Goal: Task Accomplishment & Management: Manage account settings

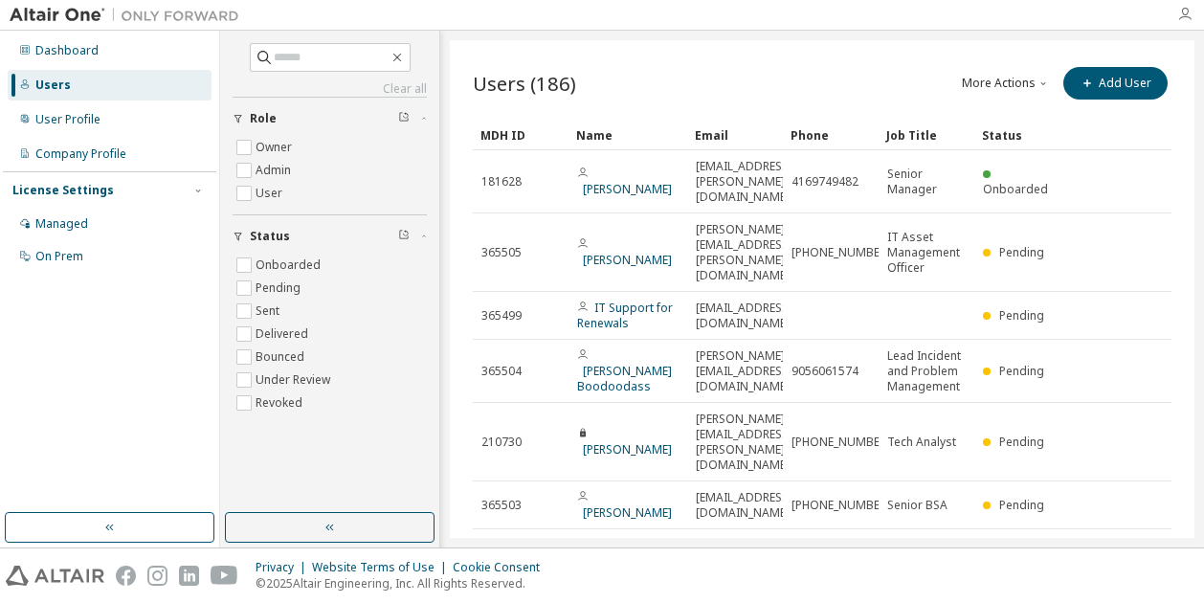
click at [1186, 11] on icon "button" at bounding box center [1184, 14] width 15 height 15
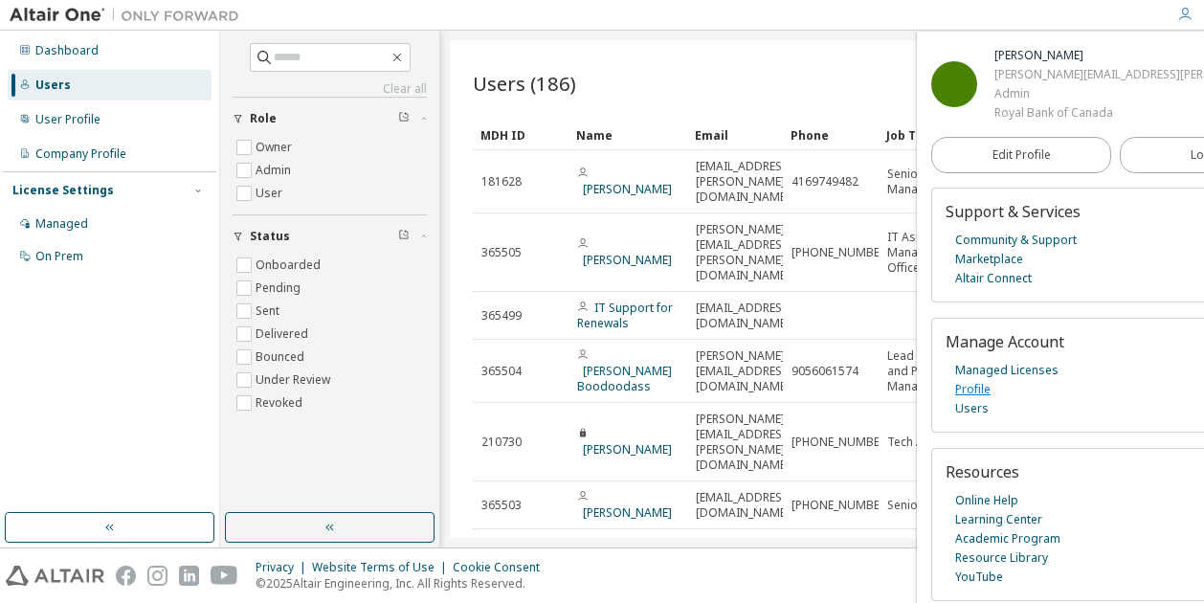
click at [971, 389] on link "Profile" at bounding box center [972, 389] width 35 height 19
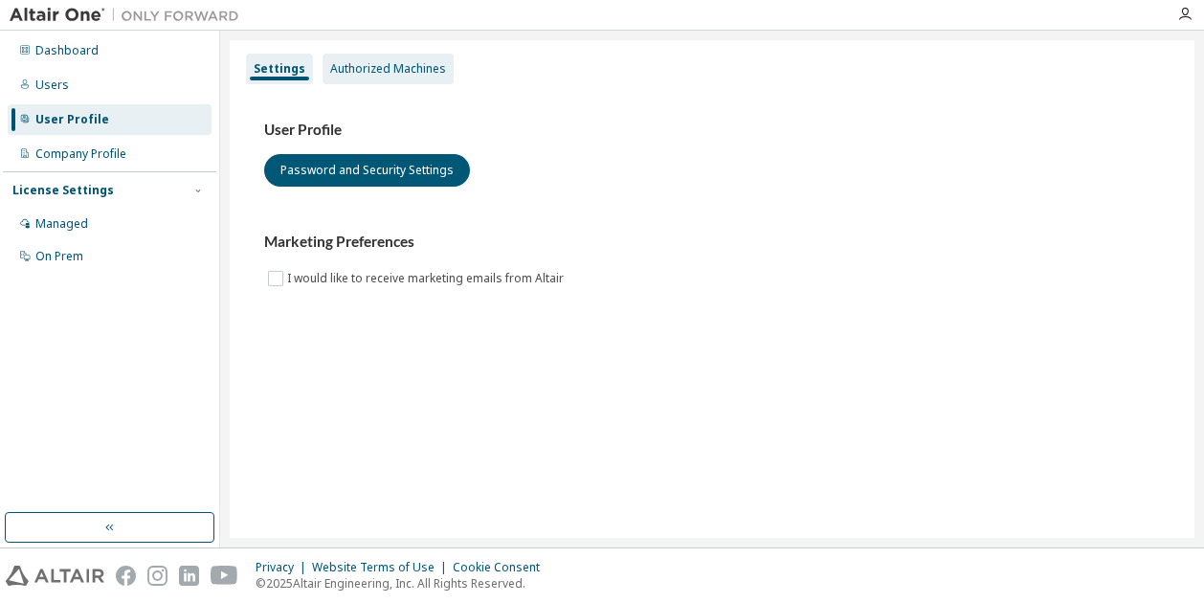
click at [380, 68] on div "Authorized Machines" at bounding box center [388, 68] width 116 height 15
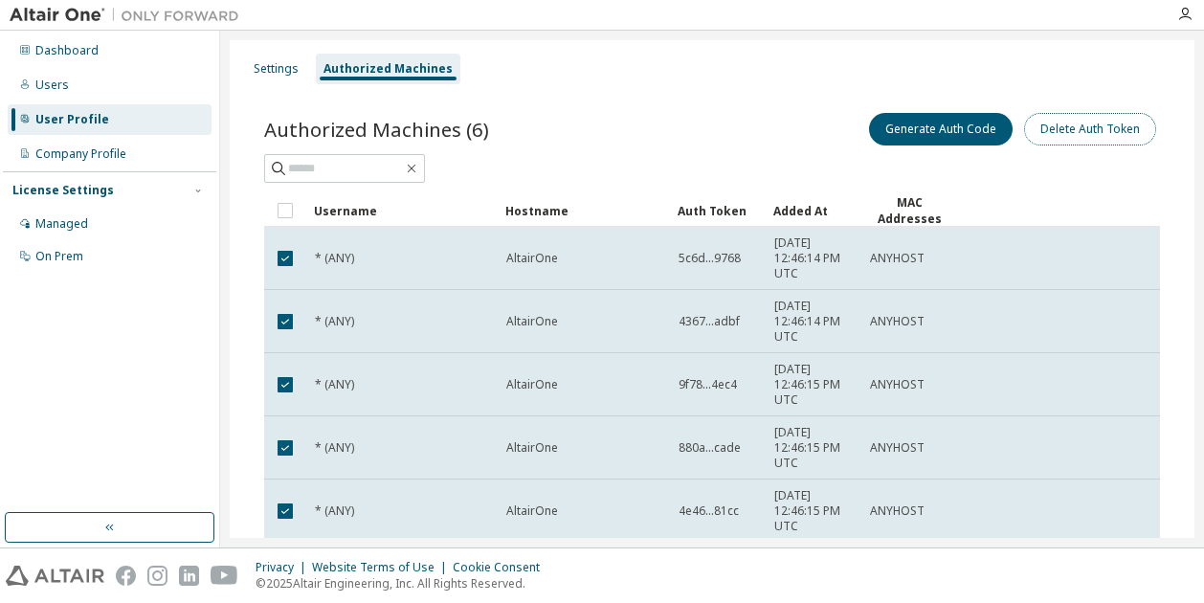
click at [1057, 123] on button "Delete Auth Token" at bounding box center [1090, 129] width 132 height 33
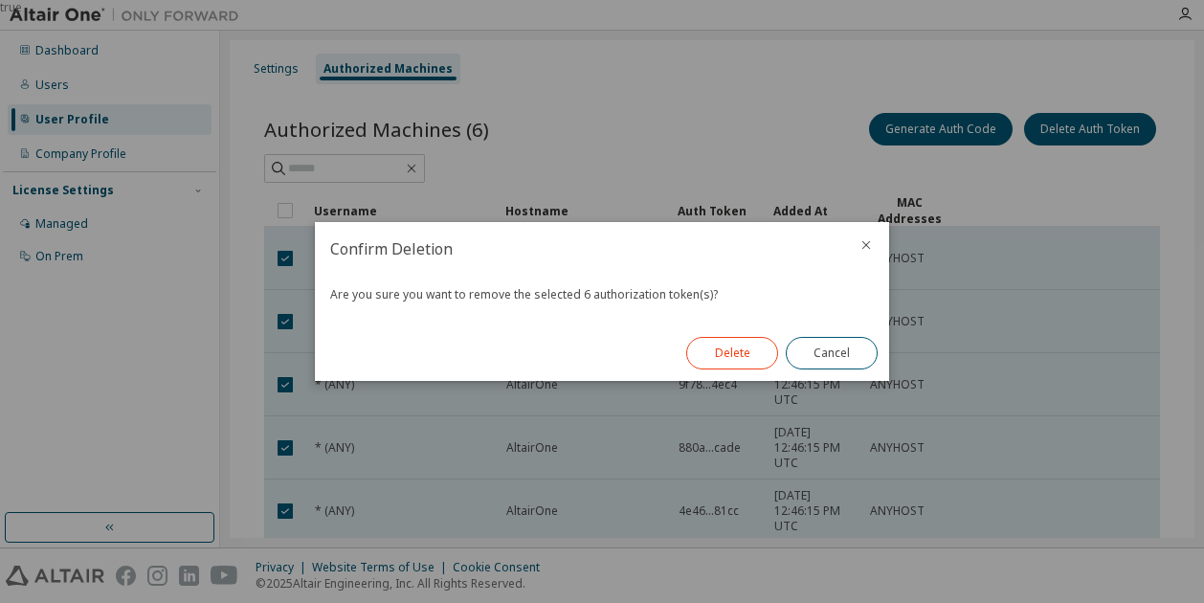
click at [714, 344] on button "Delete" at bounding box center [732, 353] width 92 height 33
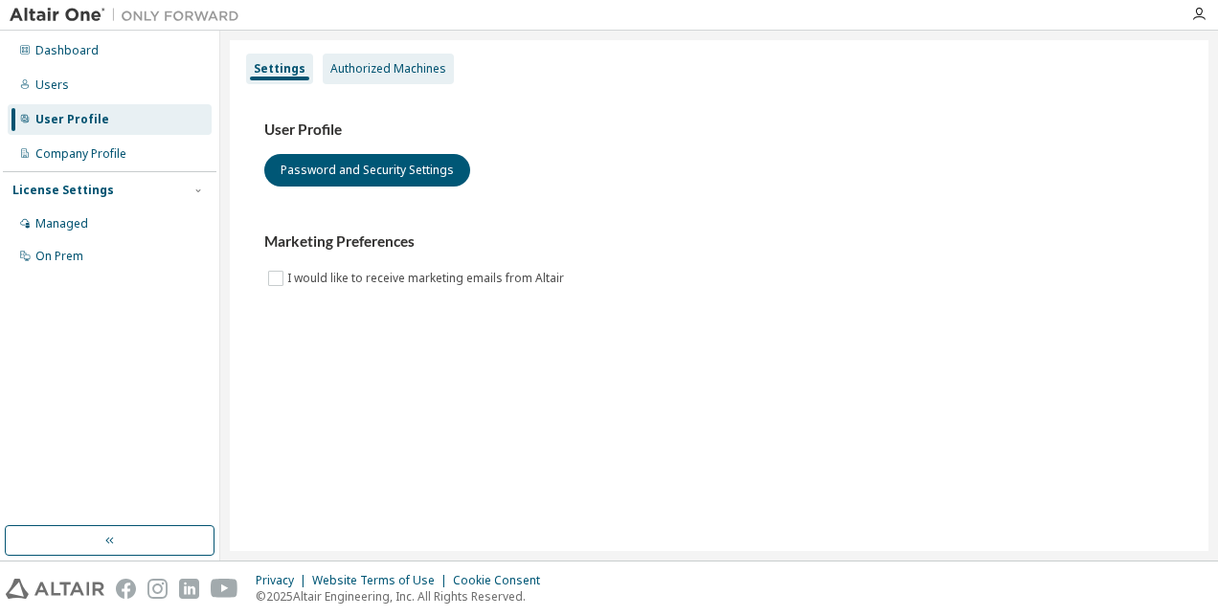
click at [354, 65] on div "Authorized Machines" at bounding box center [388, 68] width 116 height 15
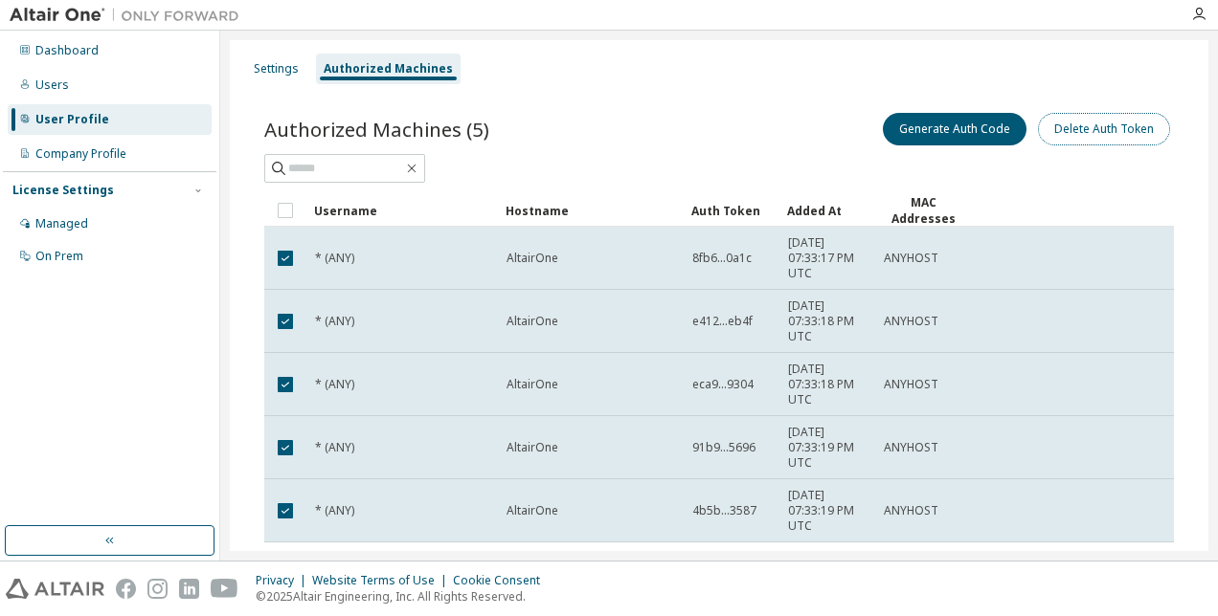
click at [1089, 123] on button "Delete Auth Token" at bounding box center [1104, 129] width 132 height 33
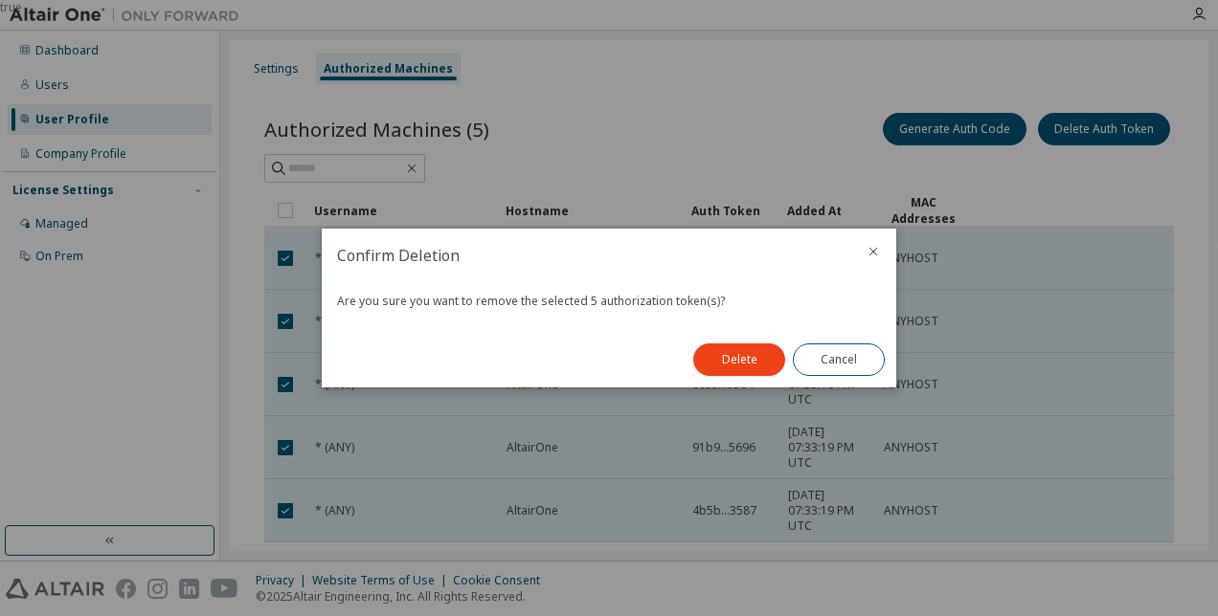
click at [747, 363] on button "Delete" at bounding box center [739, 360] width 92 height 33
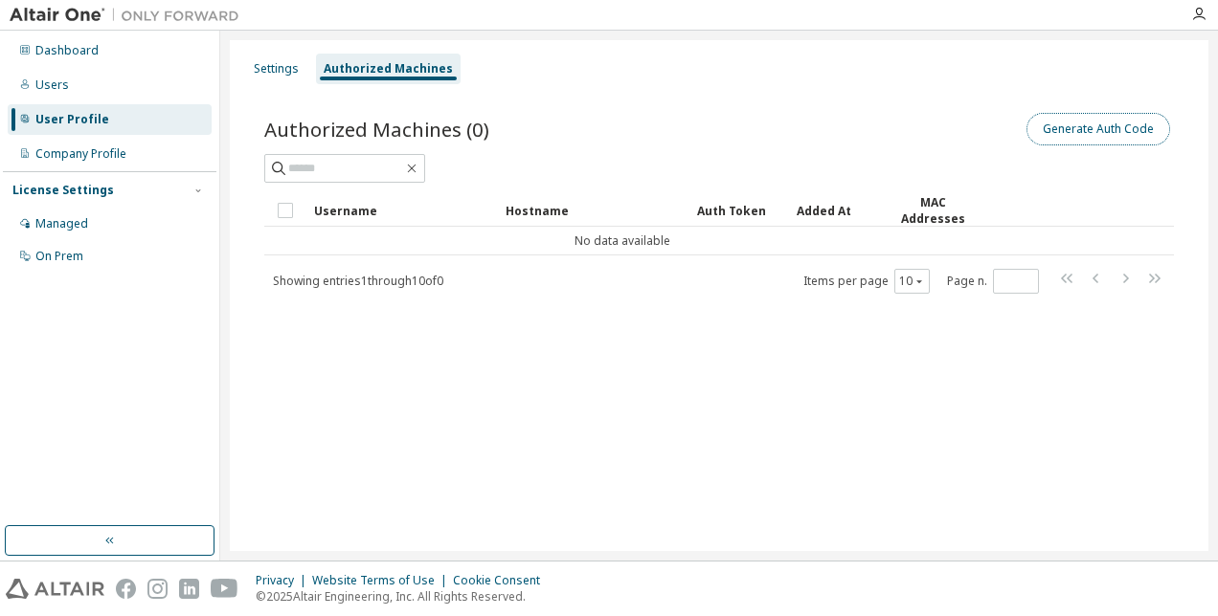
click at [1082, 127] on button "Generate Auth Code" at bounding box center [1098, 129] width 144 height 33
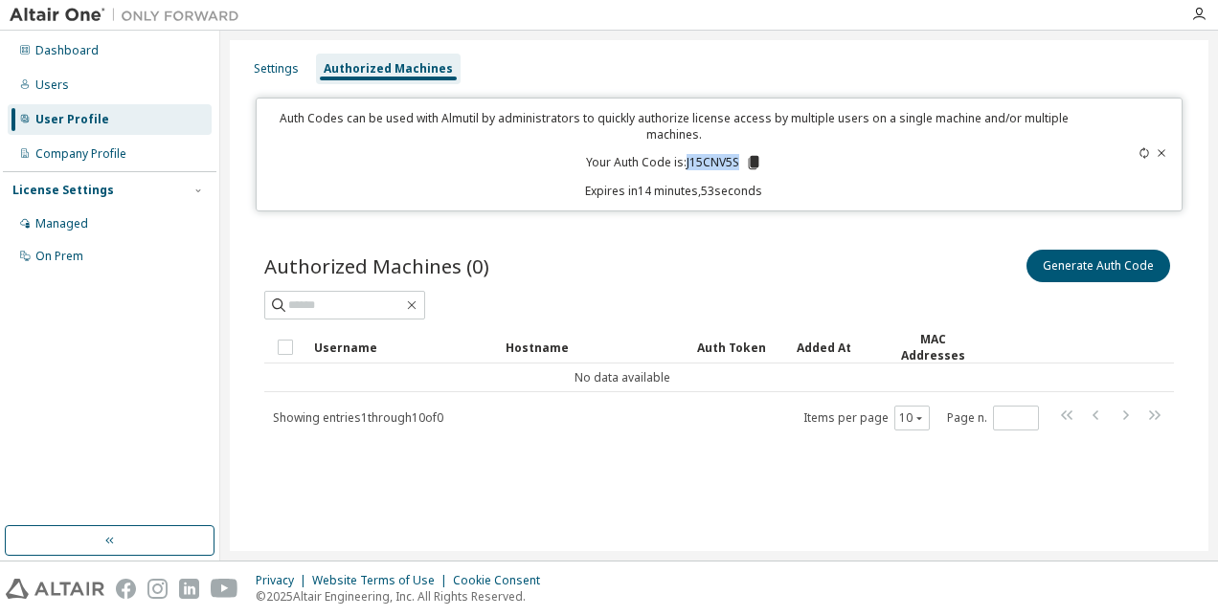
drag, startPoint x: 739, startPoint y: 156, endPoint x: 686, endPoint y: 163, distance: 53.1
click at [686, 163] on p "Your Auth Code is: J15CNV5S" at bounding box center [674, 162] width 176 height 17
copy p "J15CNV5S"
click at [618, 536] on div "Settings Authorized Machines Auth Codes can be used with Almutil by administrat…" at bounding box center [719, 295] width 978 height 511
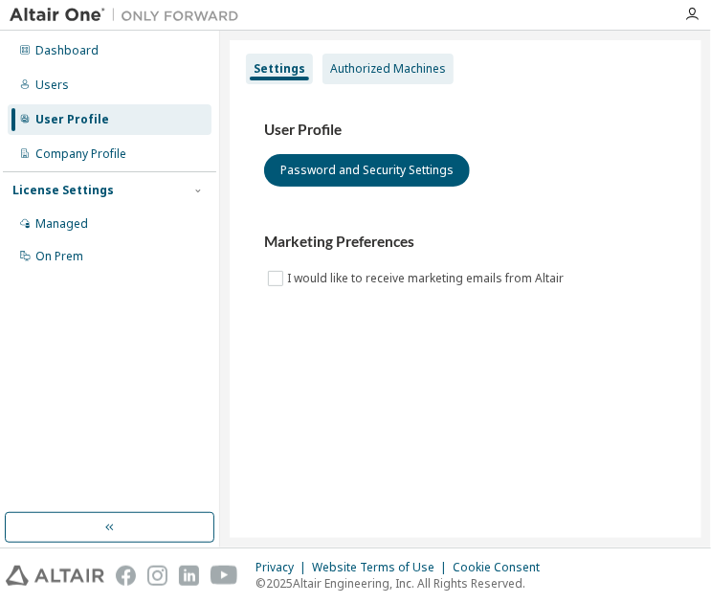
click at [398, 62] on div "Authorized Machines" at bounding box center [388, 68] width 116 height 15
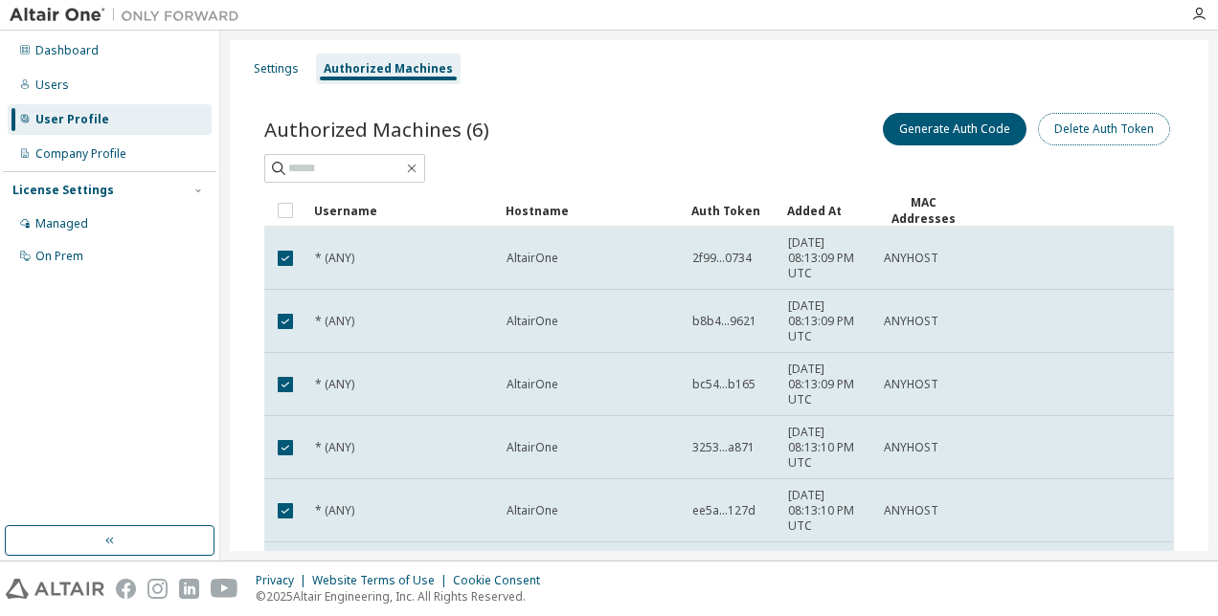
click at [710, 123] on button "Delete Auth Token" at bounding box center [1104, 129] width 132 height 33
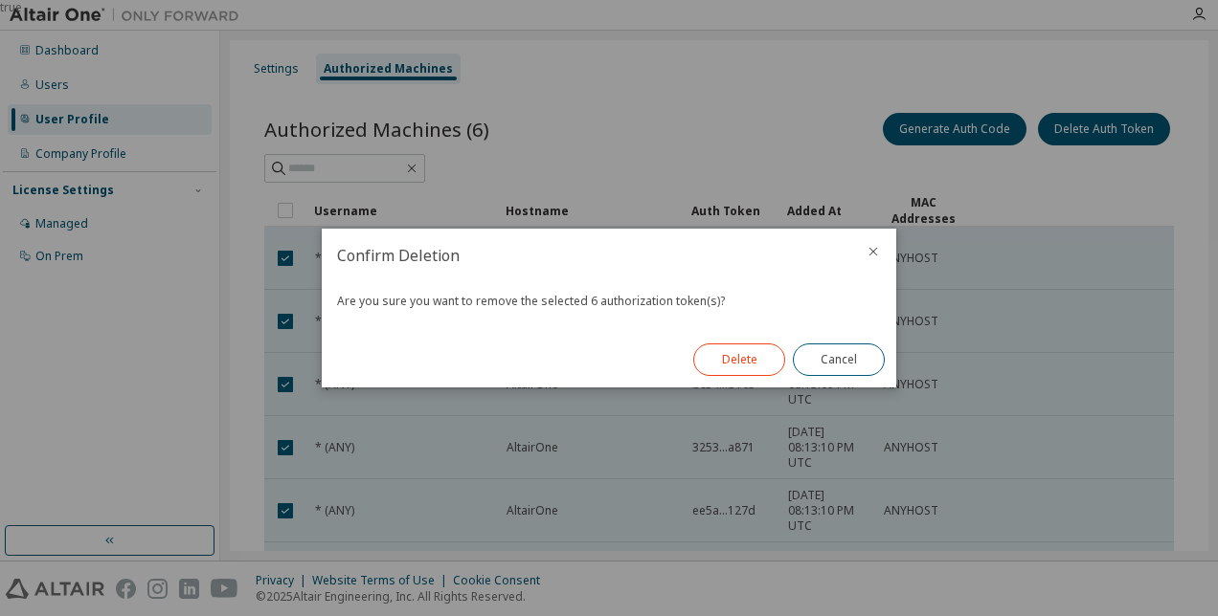
click at [710, 354] on button "Delete" at bounding box center [739, 360] width 92 height 33
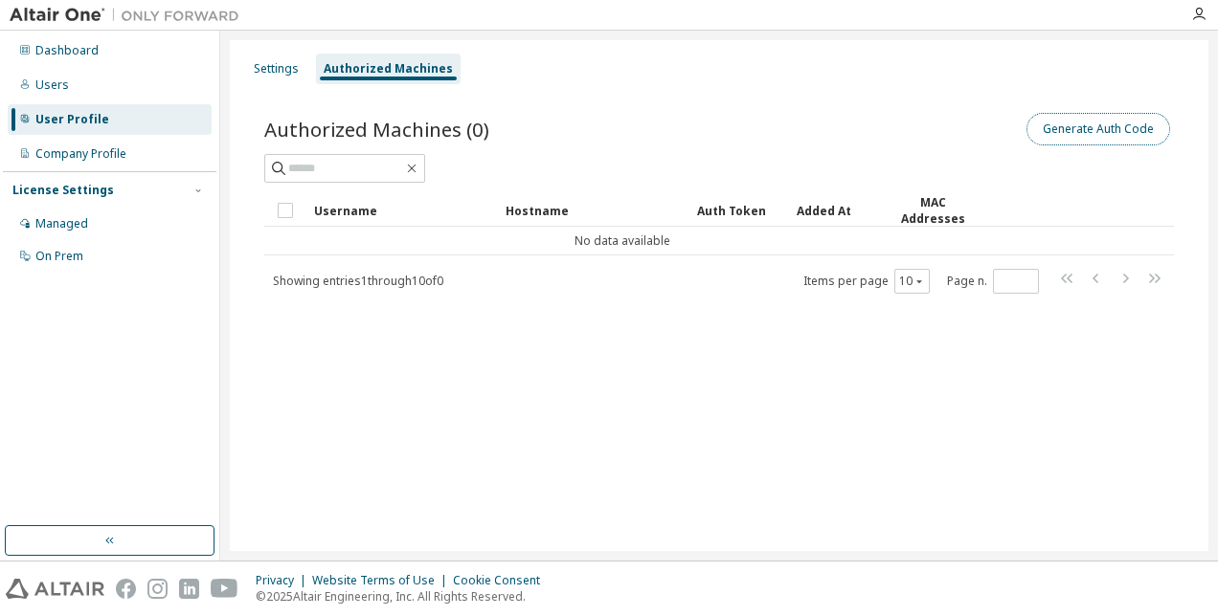
click at [710, 130] on button "Generate Auth Code" at bounding box center [1098, 129] width 144 height 33
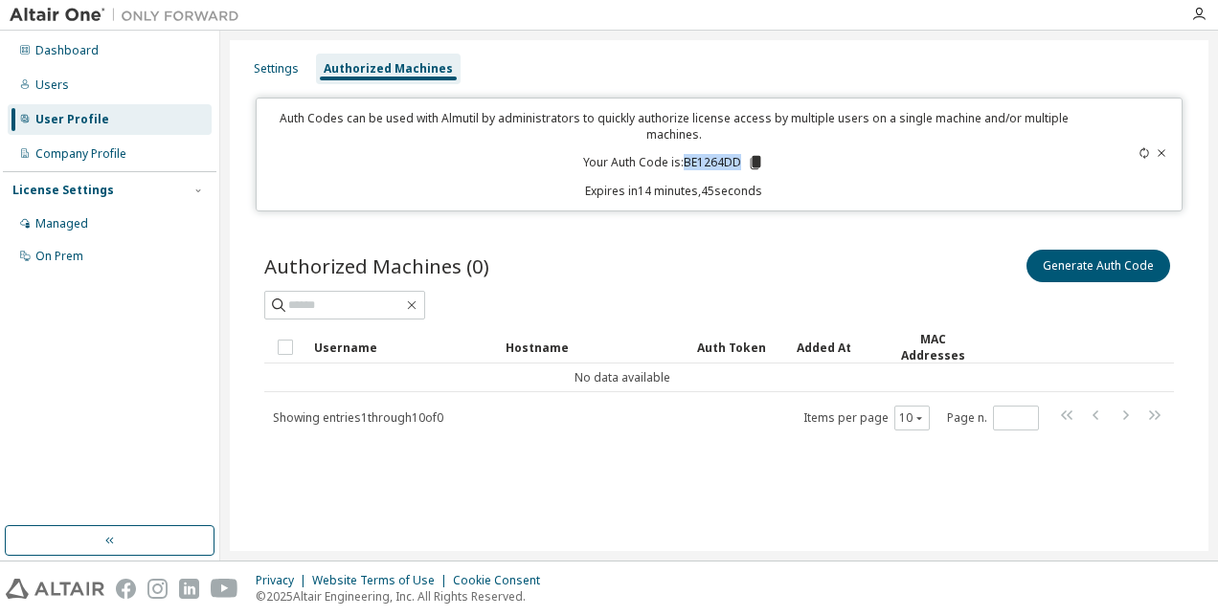
drag, startPoint x: 742, startPoint y: 157, endPoint x: 684, endPoint y: 163, distance: 58.7
click at [684, 163] on p "Your Auth Code is: BE1264DD" at bounding box center [673, 162] width 181 height 17
copy p "BE1264DD"
